Goal: Information Seeking & Learning: Learn about a topic

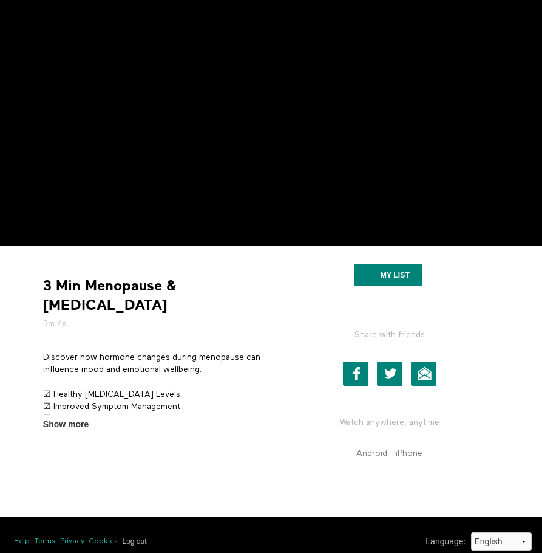
scroll to position [99, 0]
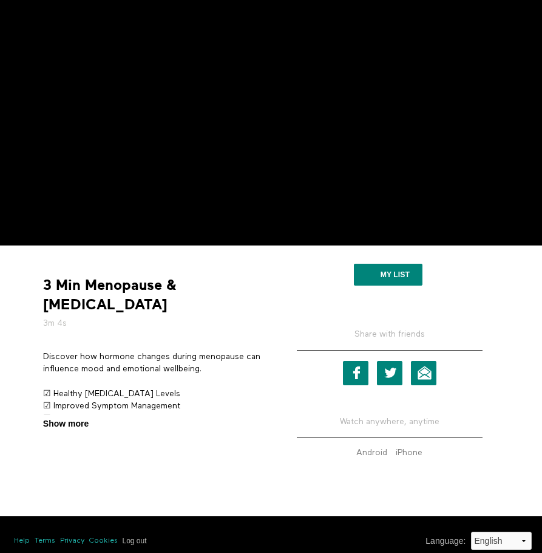
click at [73, 417] on span "Show more" at bounding box center [66, 423] width 46 height 13
click at [0, 0] on input "Show more Show less" at bounding box center [0, 0] width 0 height 0
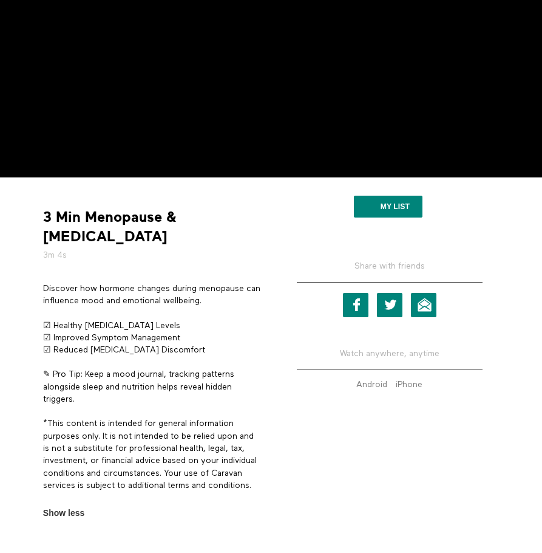
scroll to position [168, 0]
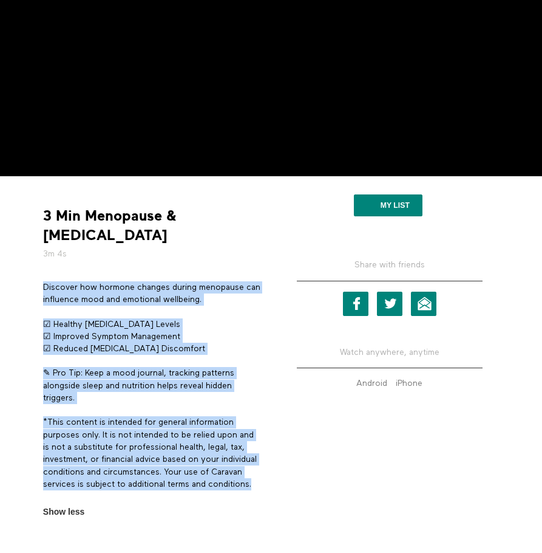
drag, startPoint x: 259, startPoint y: 466, endPoint x: 45, endPoint y: 270, distance: 290.1
click at [45, 281] on div "Discover how hormone changes during menopause can influence mood and emotional …" at bounding box center [152, 391] width 219 height 221
copy div "Discover how hormone changes during menopause can influence mood and emotional …"
